Goal: Information Seeking & Learning: Learn about a topic

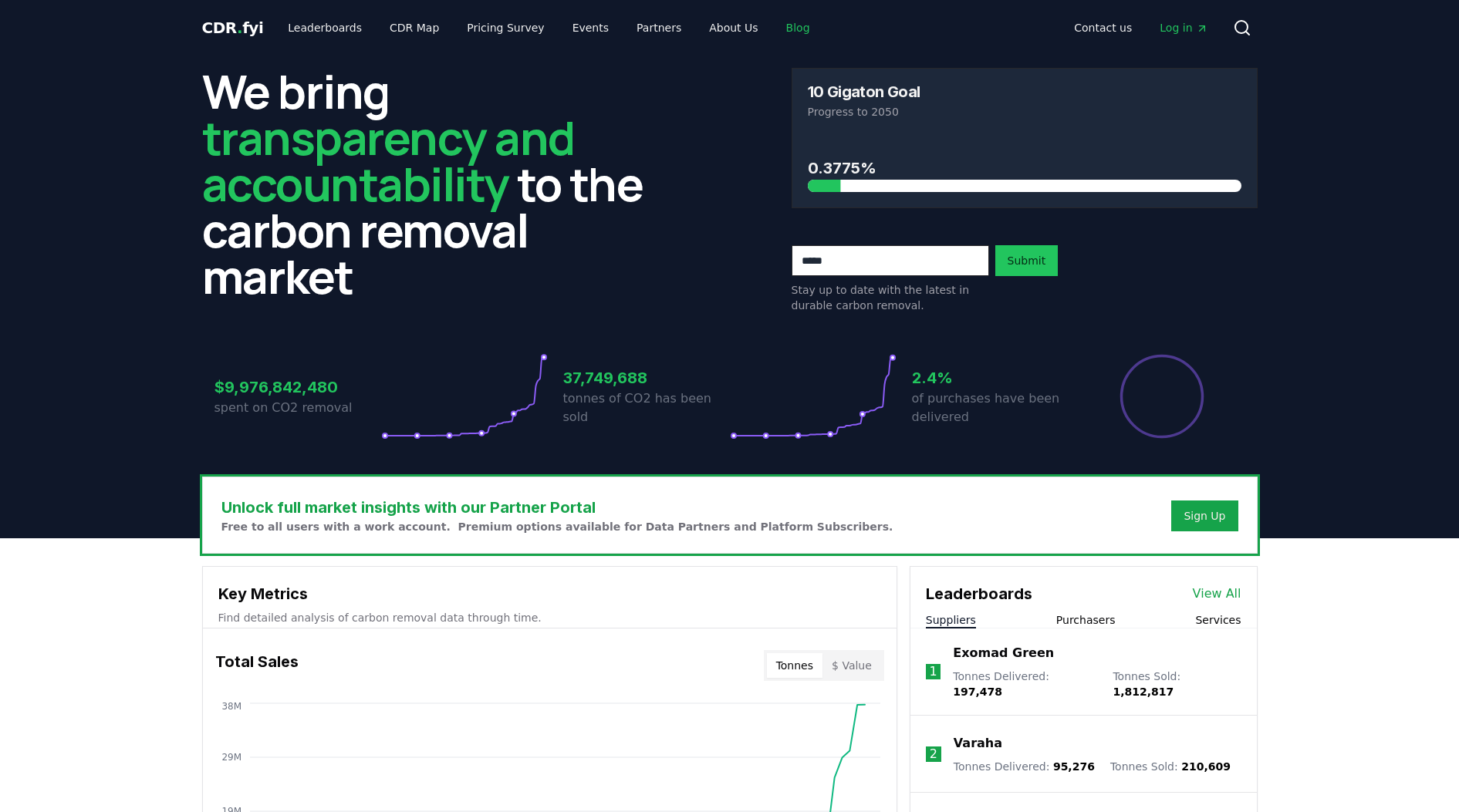
click at [774, 31] on link "Blog" at bounding box center [798, 28] width 49 height 28
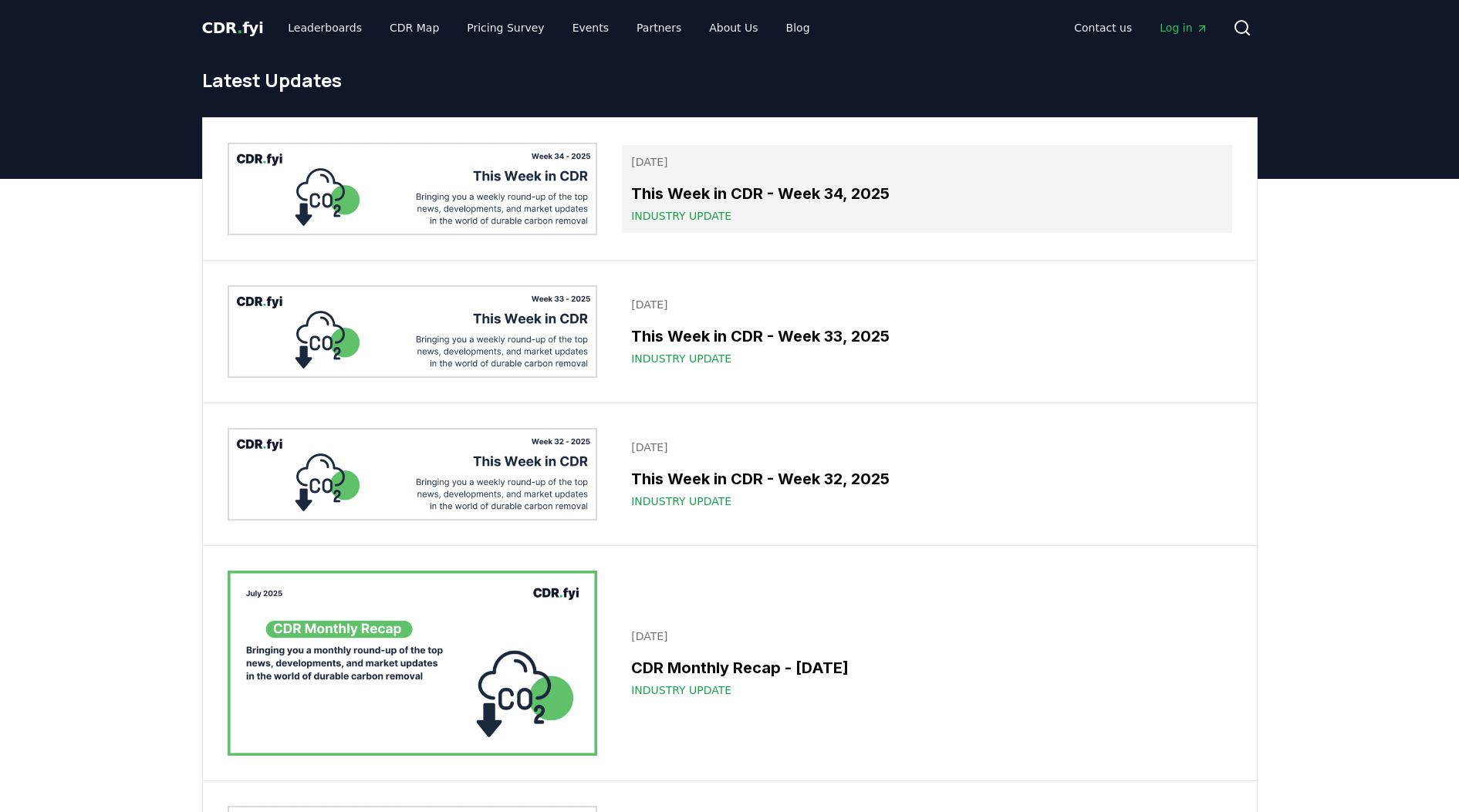
click at [687, 185] on h3 "This Week in CDR - Week 34, 2025" at bounding box center [926, 193] width 591 height 23
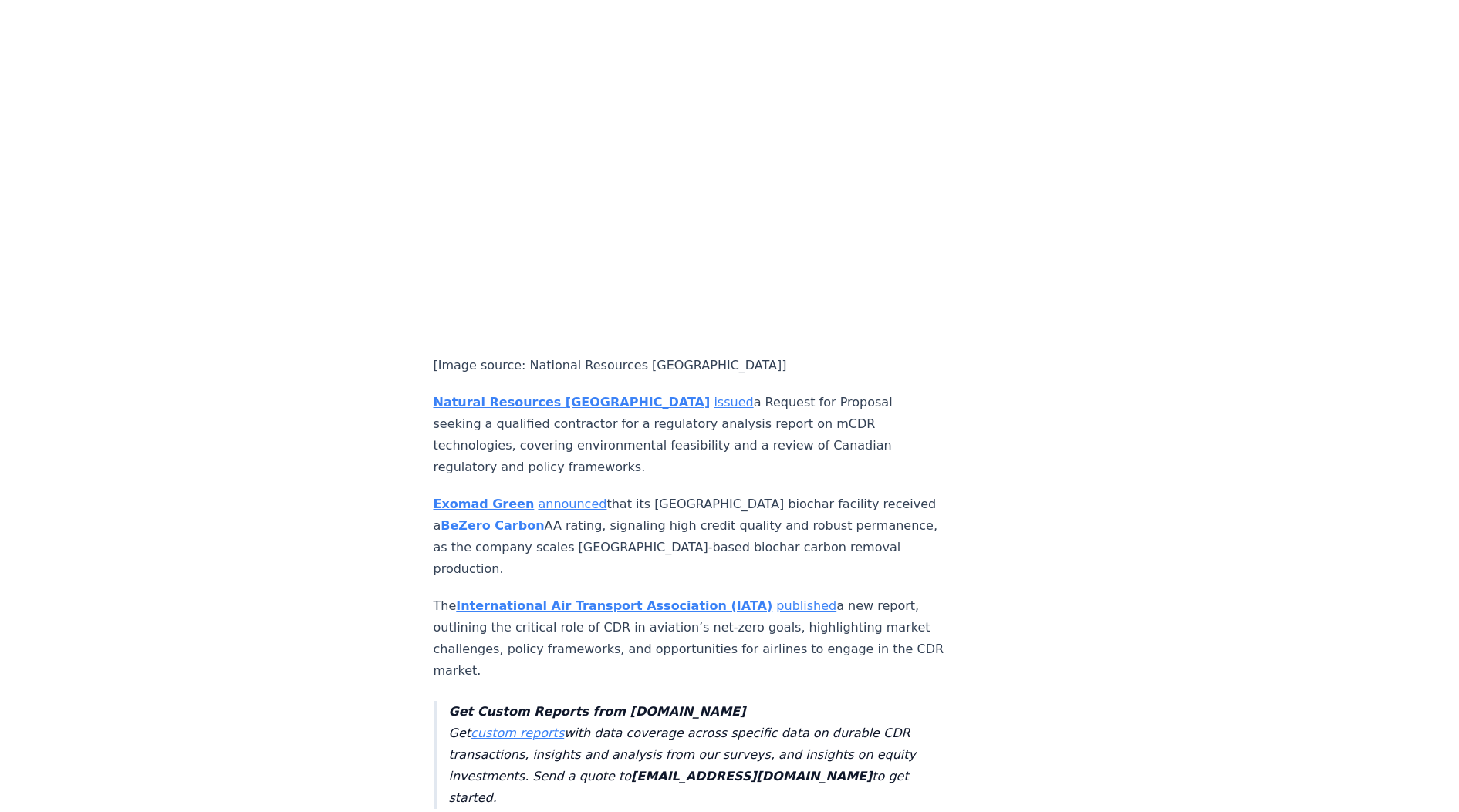
scroll to position [3357, 0]
